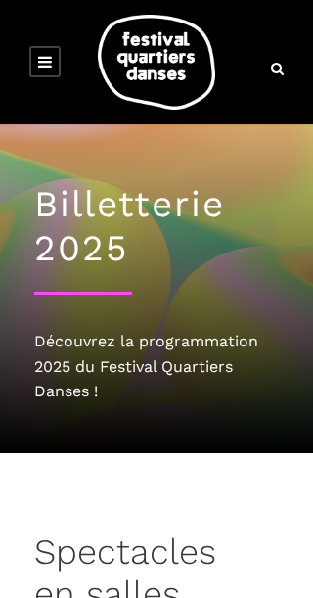
scroll to position [49, 0]
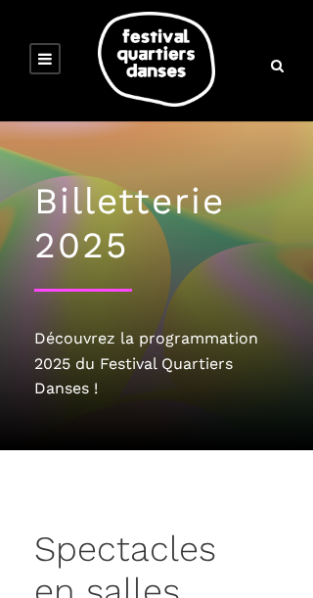
scroll to position [4, 0]
